Goal: Check status

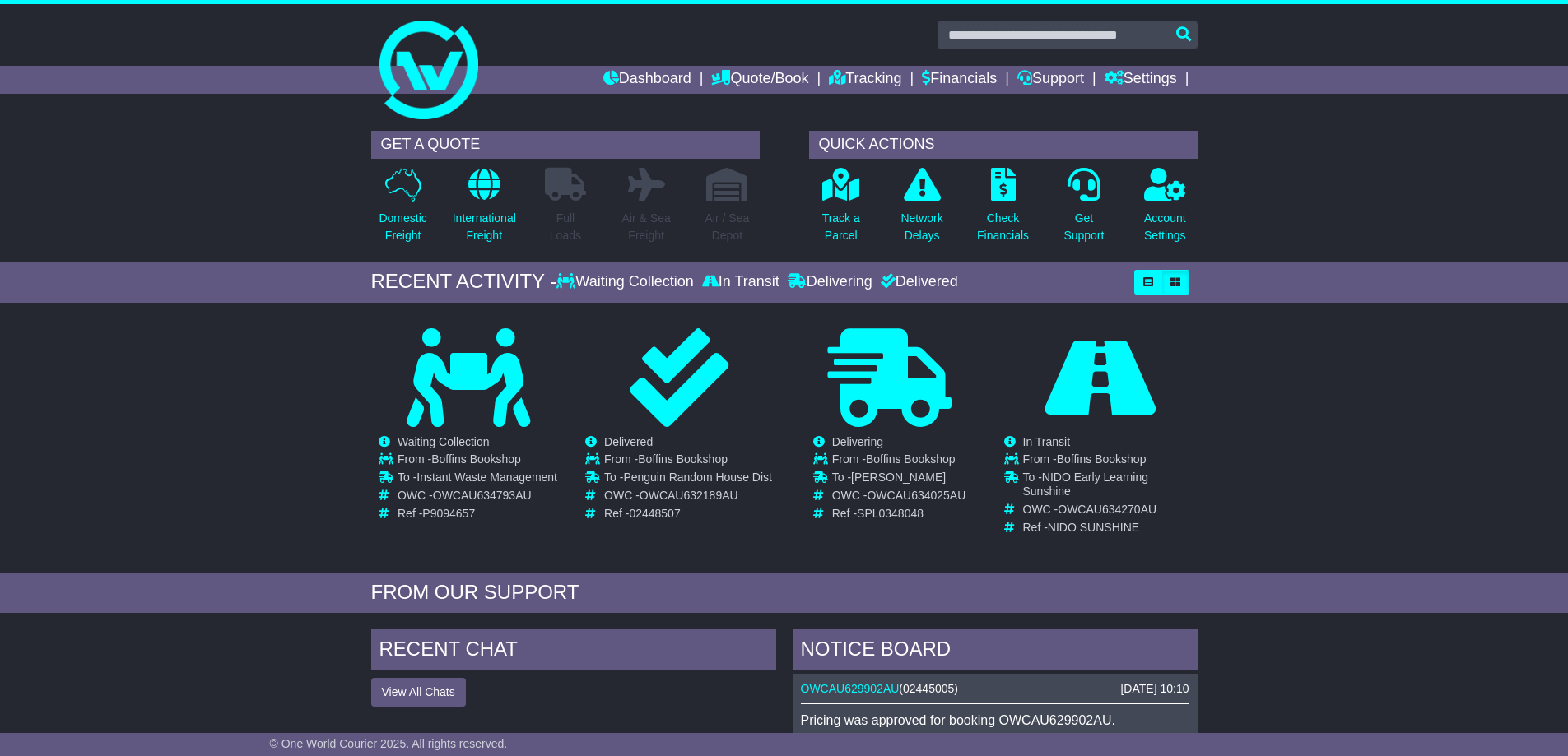
drag, startPoint x: 1565, startPoint y: 426, endPoint x: 1339, endPoint y: 403, distance: 227.2
click at [1546, 426] on div "Loading... No bookings found Carrier OWC / Carrier # Pickup Delivery Status OWS…" at bounding box center [784, 442] width 1568 height 262
click at [633, 72] on link "Dashboard" at bounding box center [647, 79] width 88 height 28
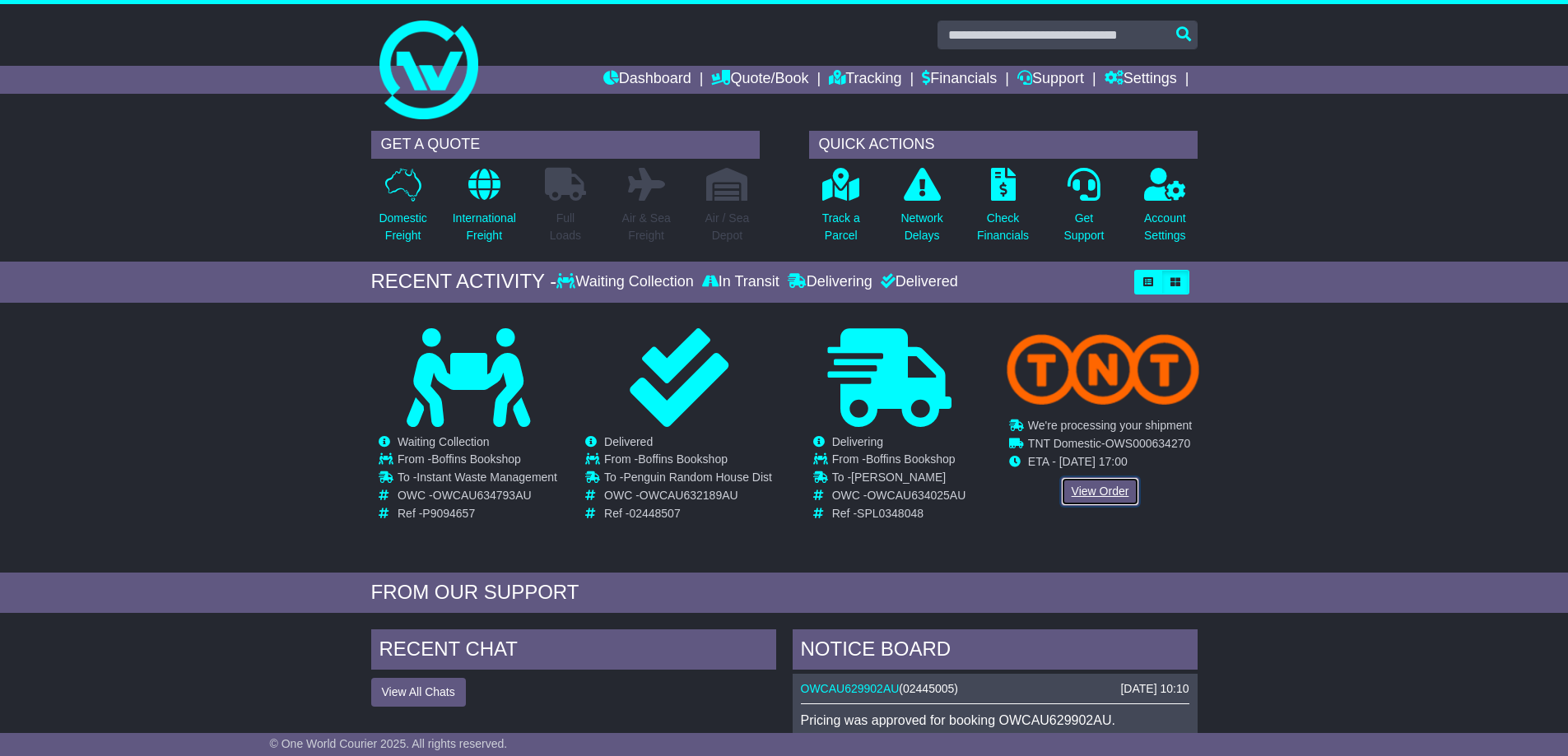
click at [1100, 497] on link "View Order" at bounding box center [1101, 491] width 79 height 29
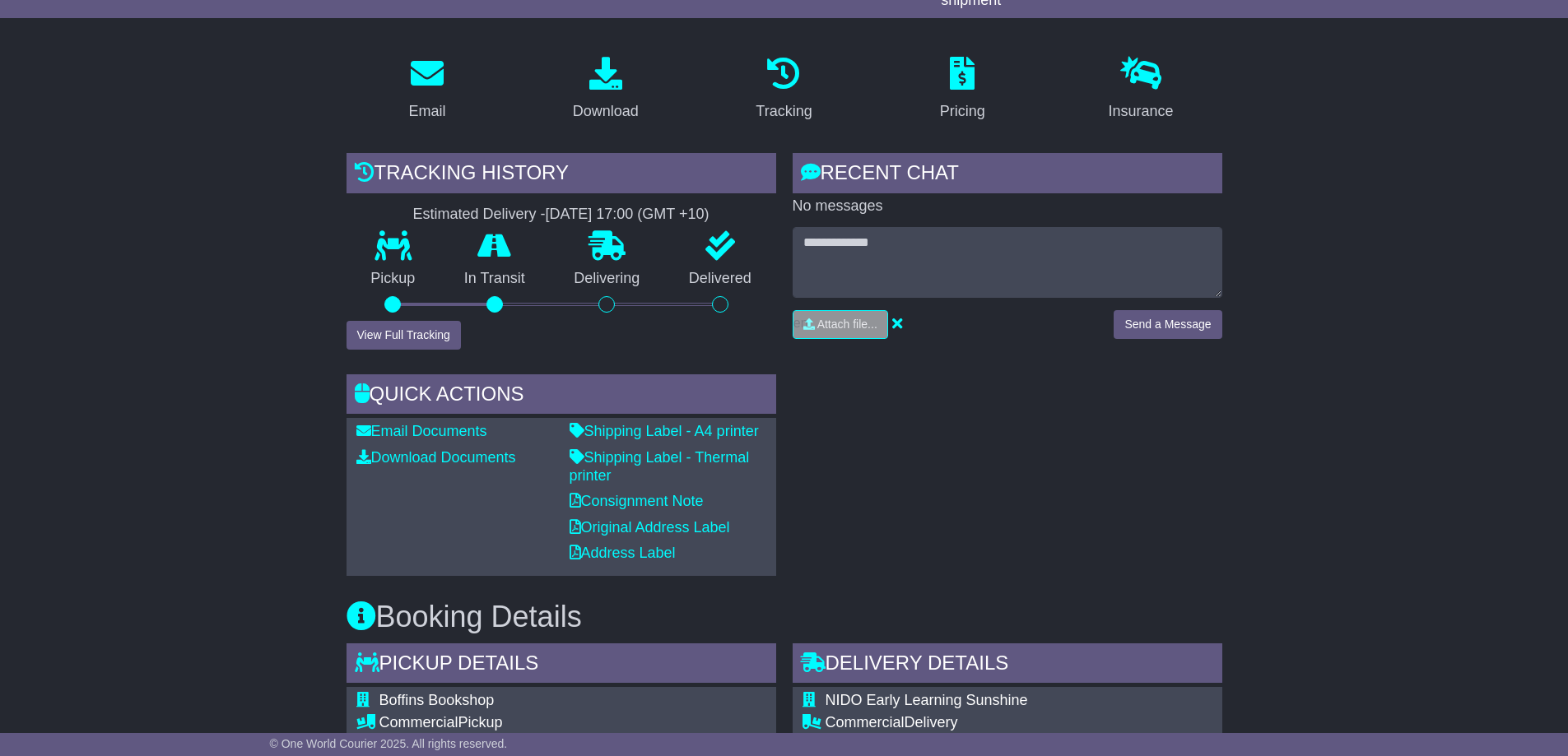
drag, startPoint x: 1017, startPoint y: 584, endPoint x: 1025, endPoint y: 581, distance: 8.5
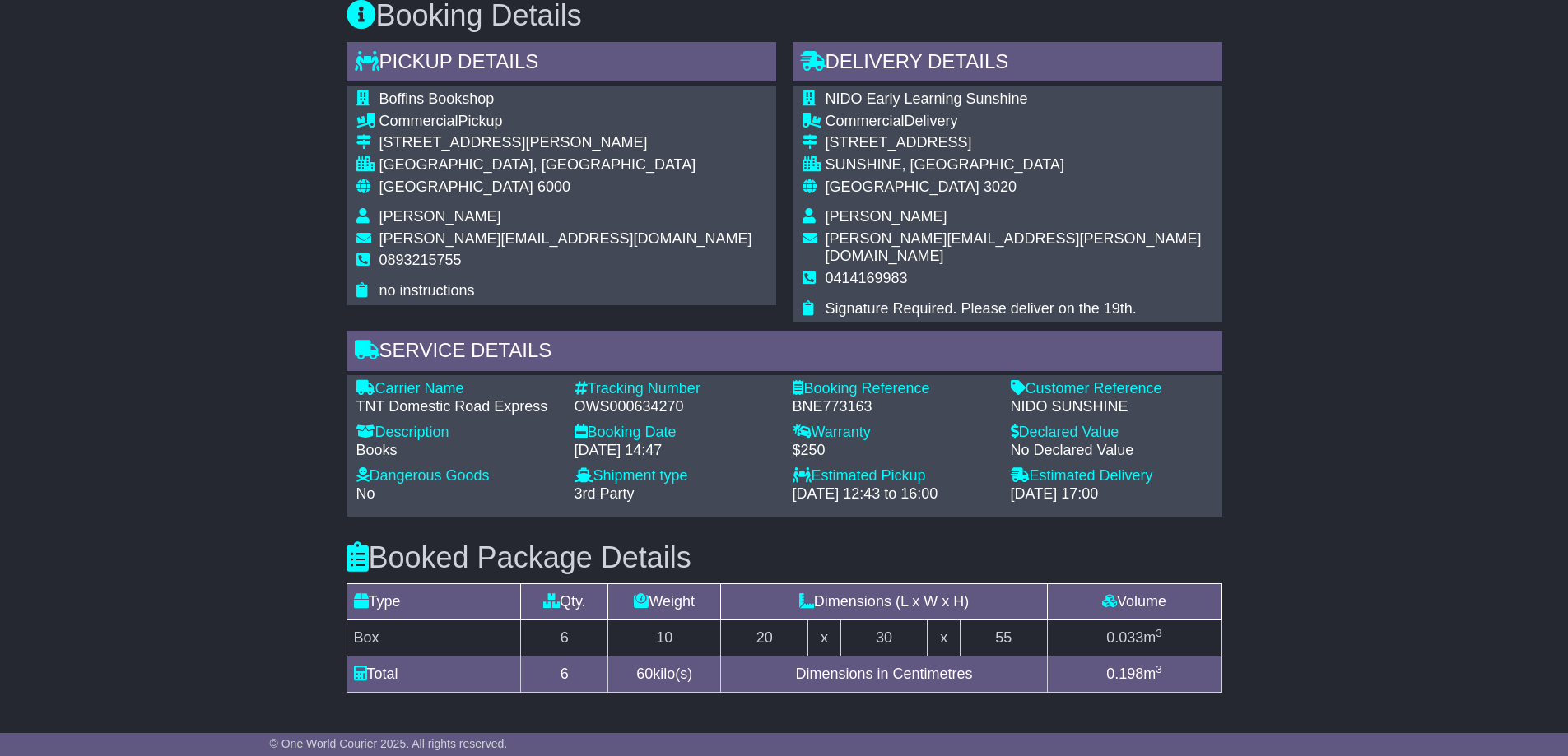
scroll to position [601, 0]
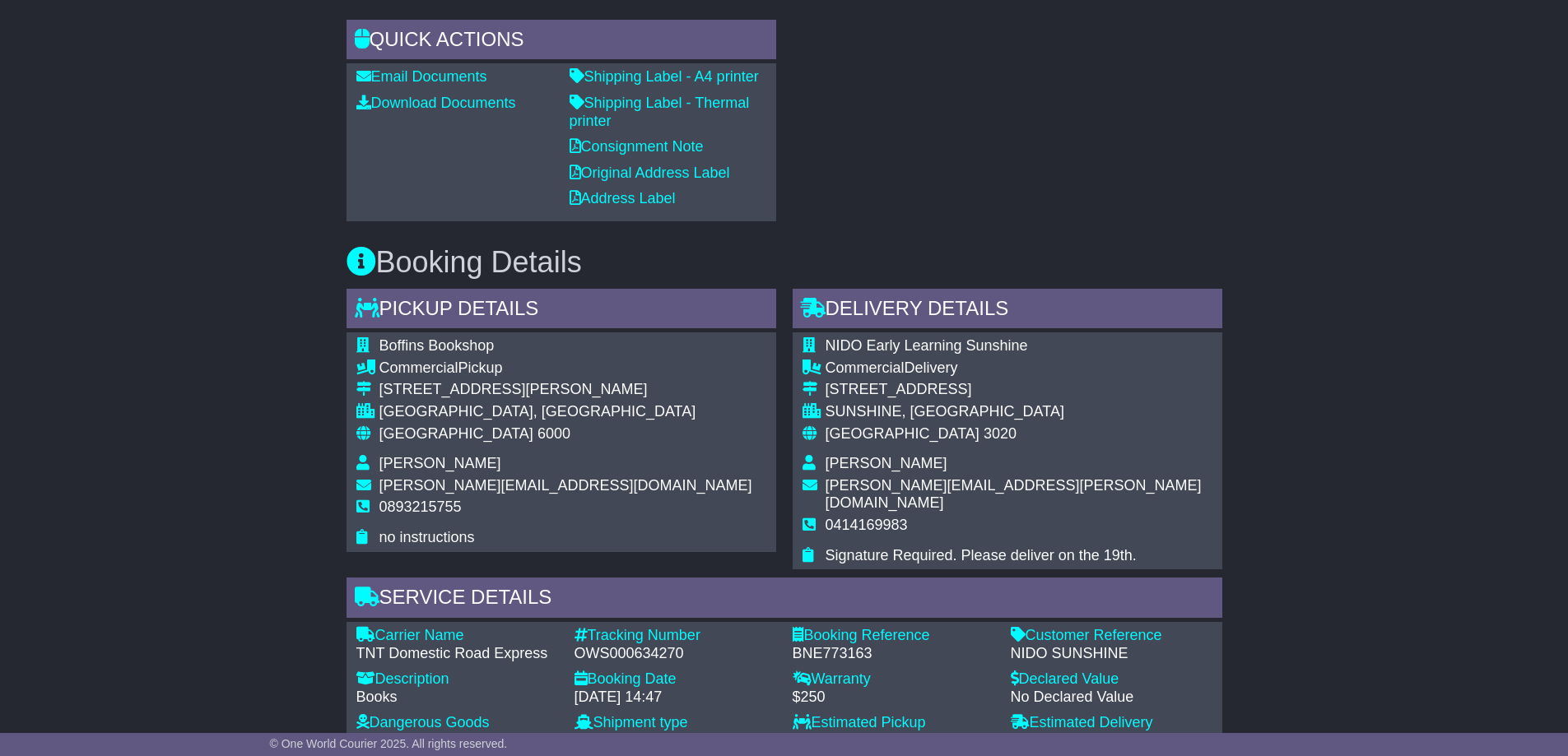
click at [300, 387] on div "Email Download Tracking Pricing Insurance" at bounding box center [784, 503] width 1568 height 1629
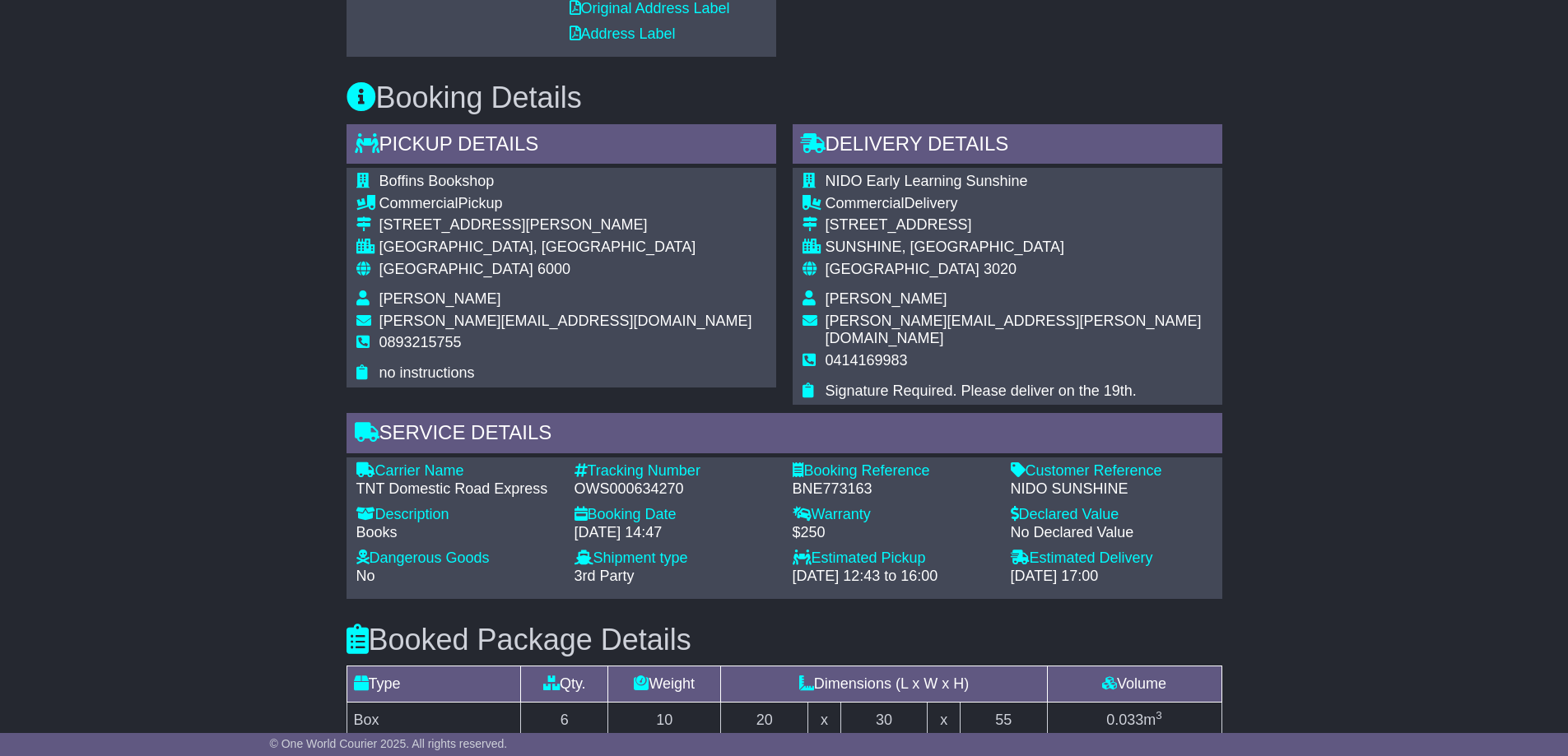
scroll to position [684, 0]
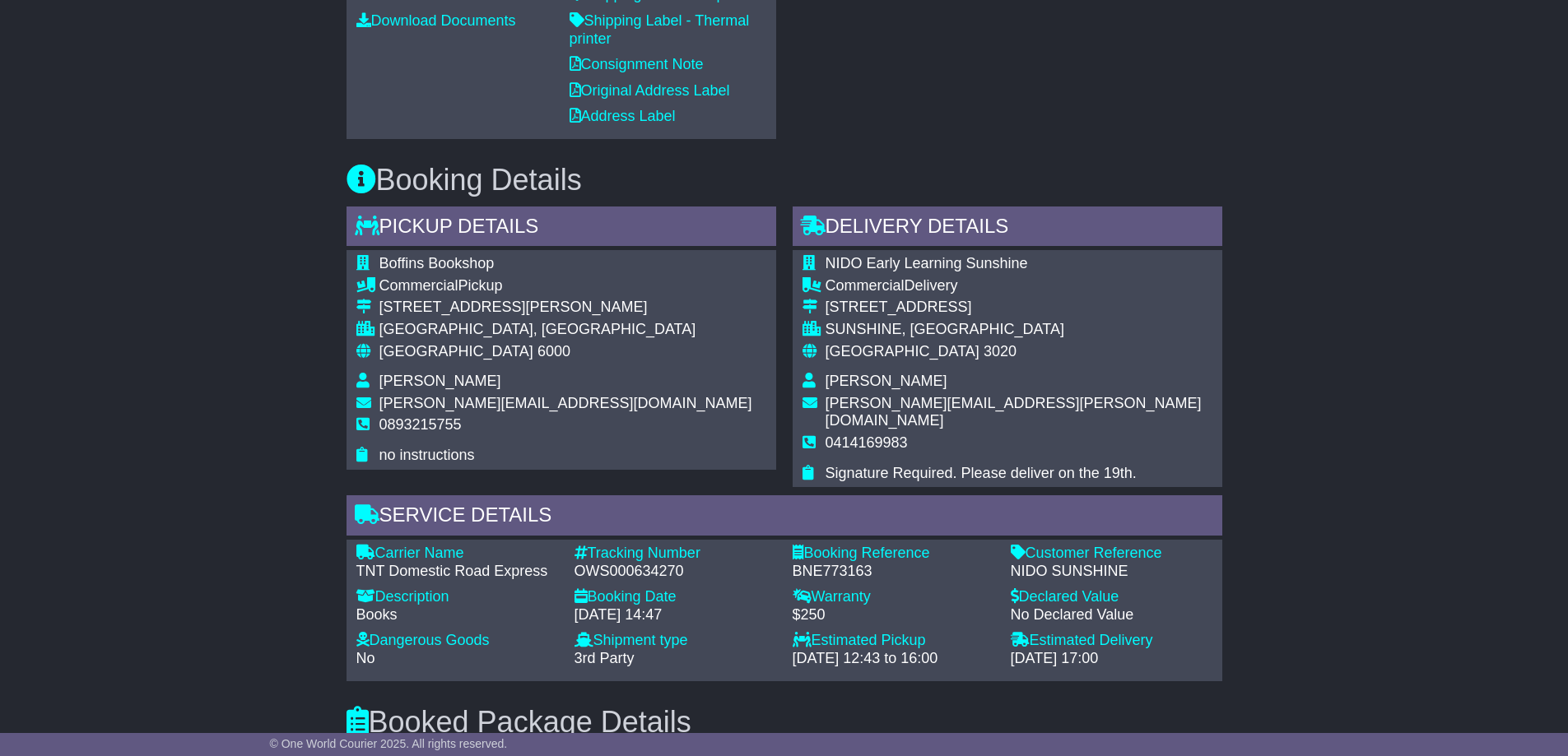
drag, startPoint x: 924, startPoint y: 649, endPoint x: 791, endPoint y: 643, distance: 133.1
click at [791, 643] on div "Estimated Pickup - [DATE] 12:43 to 16:00" at bounding box center [893, 650] width 218 height 36
click at [791, 642] on div "Estimated Pickup - [DATE] 12:43 to 16:00" at bounding box center [893, 650] width 218 height 36
click at [789, 632] on div "Estimated Pickup - [DATE] 12:43 to 16:00" at bounding box center [893, 650] width 218 height 36
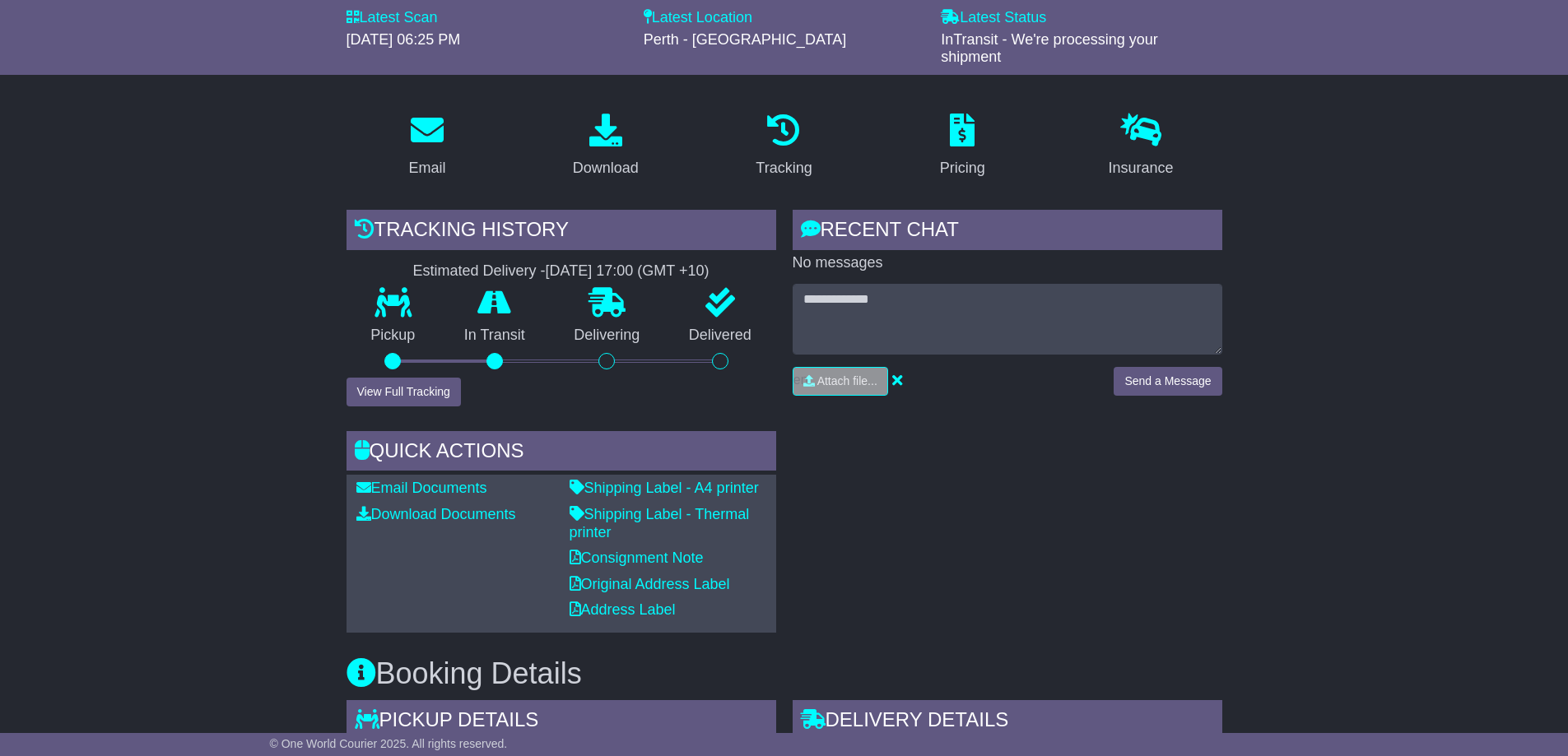
scroll to position [108, 0]
